Goal: Task Accomplishment & Management: Complete application form

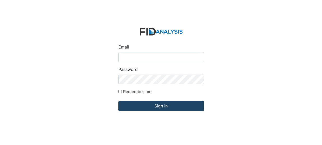
type input "[EMAIL_ADDRESS][DOMAIN_NAME]"
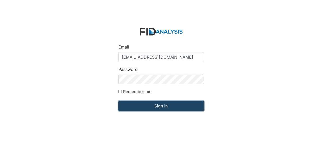
click at [140, 103] on input "Sign in" at bounding box center [160, 106] width 85 height 10
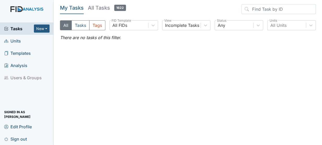
click at [16, 42] on span "Units" at bounding box center [12, 41] width 17 height 8
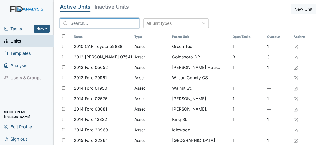
click at [91, 25] on input "search" at bounding box center [99, 23] width 79 height 10
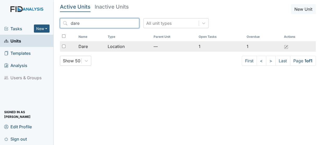
type input "dare"
click at [86, 46] on span "Dare" at bounding box center [82, 46] width 9 height 6
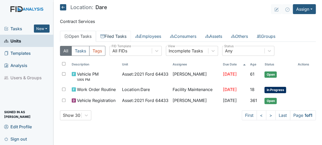
click at [113, 34] on link "Filed Tasks" at bounding box center [113, 36] width 35 height 11
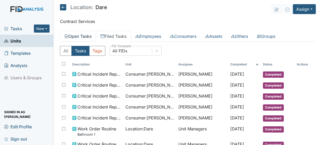
click at [75, 38] on link "Open Tasks" at bounding box center [78, 36] width 36 height 11
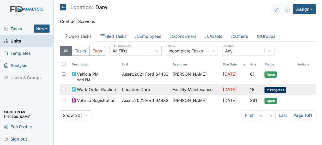
click at [170, 89] on td "Facility Maintenance" at bounding box center [195, 89] width 50 height 11
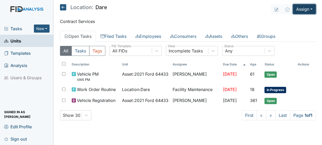
click at [305, 9] on button "Assign" at bounding box center [304, 9] width 23 height 10
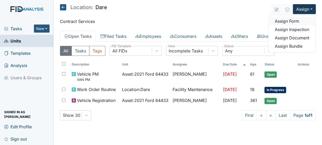
click at [296, 21] on link "Assign Form" at bounding box center [291, 21] width 47 height 8
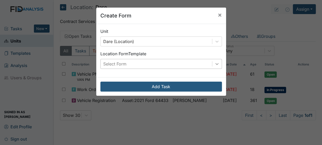
click at [214, 63] on icon at bounding box center [216, 63] width 5 height 5
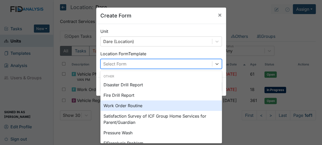
click at [138, 103] on div "Work Order Routine" at bounding box center [160, 105] width 121 height 10
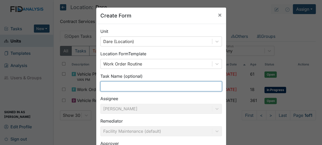
click at [117, 89] on input "text" at bounding box center [160, 86] width 121 height 10
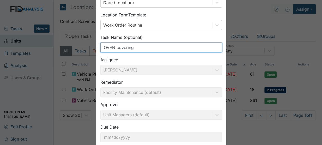
scroll to position [70, 0]
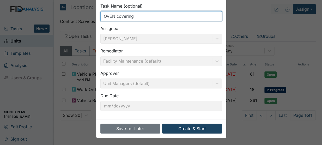
type input "OVEN covering"
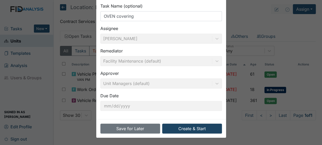
click at [199, 126] on button "Create & Start" at bounding box center [192, 128] width 60 height 10
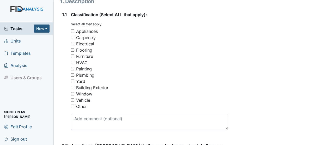
scroll to position [110, 0]
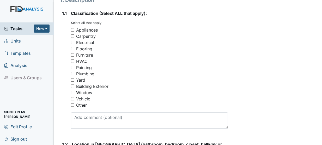
click at [73, 28] on input "Appliances" at bounding box center [72, 29] width 3 height 3
checkbox input "true"
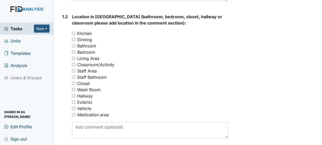
scroll to position [242, 0]
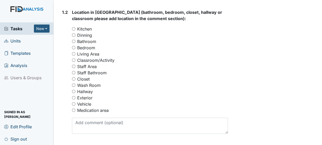
click at [74, 27] on input "Kitchen" at bounding box center [73, 28] width 3 height 3
radio input "true"
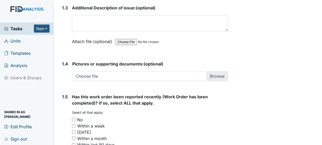
scroll to position [406, 0]
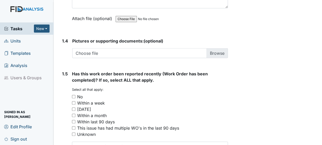
click at [75, 120] on input "Within last 90 days" at bounding box center [73, 121] width 3 height 3
checkbox input "true"
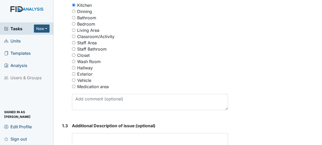
scroll to position [262, 0]
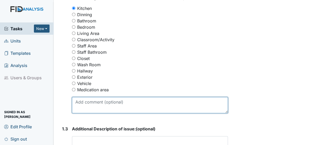
click at [108, 103] on textarea at bounding box center [150, 105] width 156 height 16
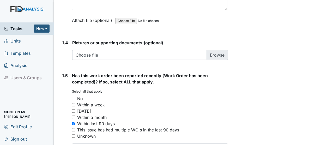
scroll to position [438, 0]
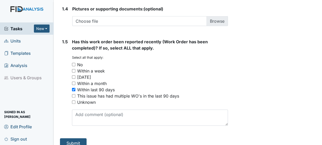
type textarea "covering for oven fixtures canisters are expose"
click at [76, 138] on button "Submit" at bounding box center [73, 143] width 27 height 10
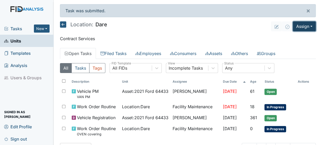
click at [302, 26] on button "Assign" at bounding box center [304, 26] width 23 height 10
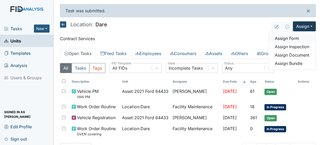
click at [285, 37] on link "Assign Form" at bounding box center [291, 38] width 47 height 8
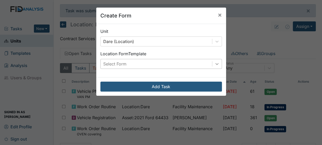
click at [217, 63] on icon at bounding box center [216, 63] width 5 height 5
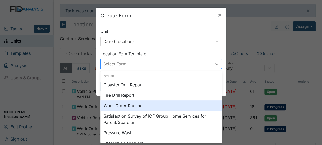
click at [140, 102] on div "Work Order Routine" at bounding box center [160, 105] width 121 height 10
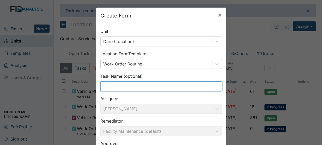
click at [115, 88] on input "text" at bounding box center [160, 86] width 121 height 10
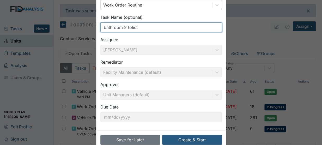
scroll to position [70, 0]
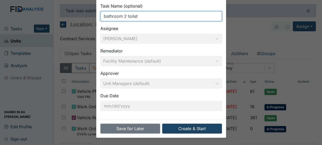
type input "bathroom 2 toilet"
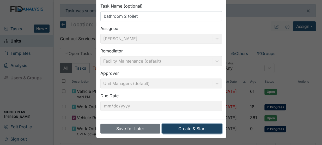
click at [187, 124] on button "Create & Start" at bounding box center [192, 128] width 60 height 10
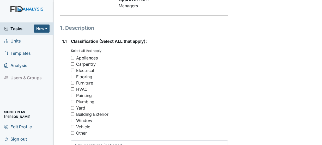
scroll to position [82, 0]
click at [73, 99] on input "Plumbing" at bounding box center [72, 100] width 3 height 3
checkbox input "false"
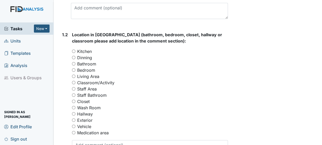
scroll to position [221, 0]
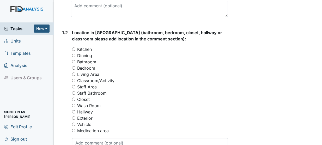
click at [73, 60] on input "Bathroom" at bounding box center [73, 61] width 3 height 3
radio input "true"
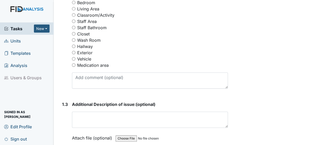
scroll to position [289, 0]
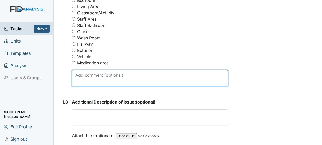
click at [102, 71] on textarea at bounding box center [150, 78] width 156 height 16
click at [87, 70] on textarea "toliet needs" at bounding box center [150, 78] width 156 height 16
click at [102, 70] on textarea "toliet needs" at bounding box center [150, 78] width 156 height 16
click at [82, 70] on textarea "toliet needs" at bounding box center [150, 78] width 156 height 16
click at [111, 70] on textarea "toilet needs" at bounding box center [150, 78] width 156 height 16
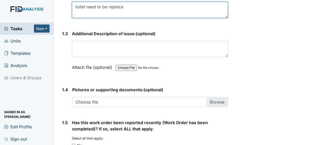
scroll to position [357, 0]
type textarea "toilet need to be replace"
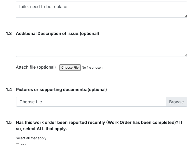
click at [132, 62] on div "Attach file (optional) You can upload .pdf, .txt, .jpg, .jpeg, .png, .csv, .xls…" at bounding box center [101, 67] width 171 height 13
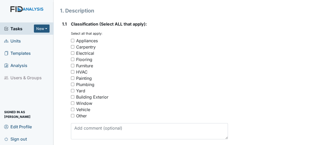
scroll to position [100, 0]
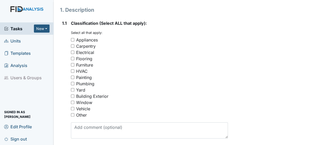
click at [73, 82] on input "Plumbing" at bounding box center [72, 83] width 3 height 3
checkbox input "true"
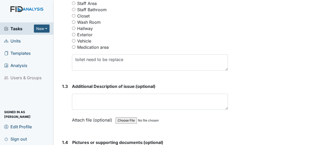
scroll to position [303, 0]
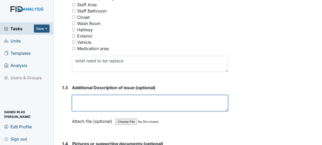
click at [94, 95] on textarea at bounding box center [150, 103] width 156 height 16
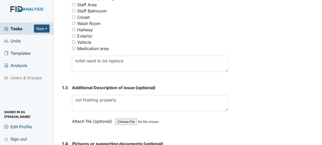
click at [73, 84] on strong "Additional Description of issue: (optional)" at bounding box center [150, 87] width 156 height 6
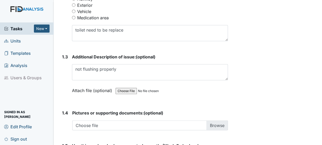
scroll to position [329, 0]
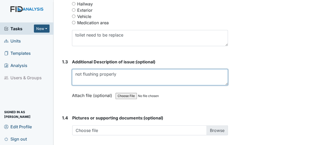
click at [133, 69] on textarea "not flushing properly" at bounding box center [150, 77] width 156 height 16
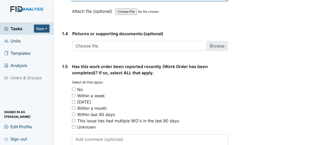
scroll to position [438, 0]
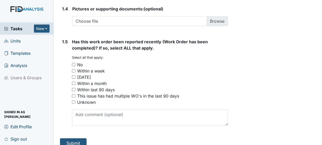
type textarea "not flushing properly and exterior is chipping"
click at [73, 82] on input "Within a month" at bounding box center [73, 83] width 3 height 3
checkbox input "true"
click at [73, 138] on button "Submit" at bounding box center [73, 143] width 27 height 10
